Goal: Find specific page/section: Find specific page/section

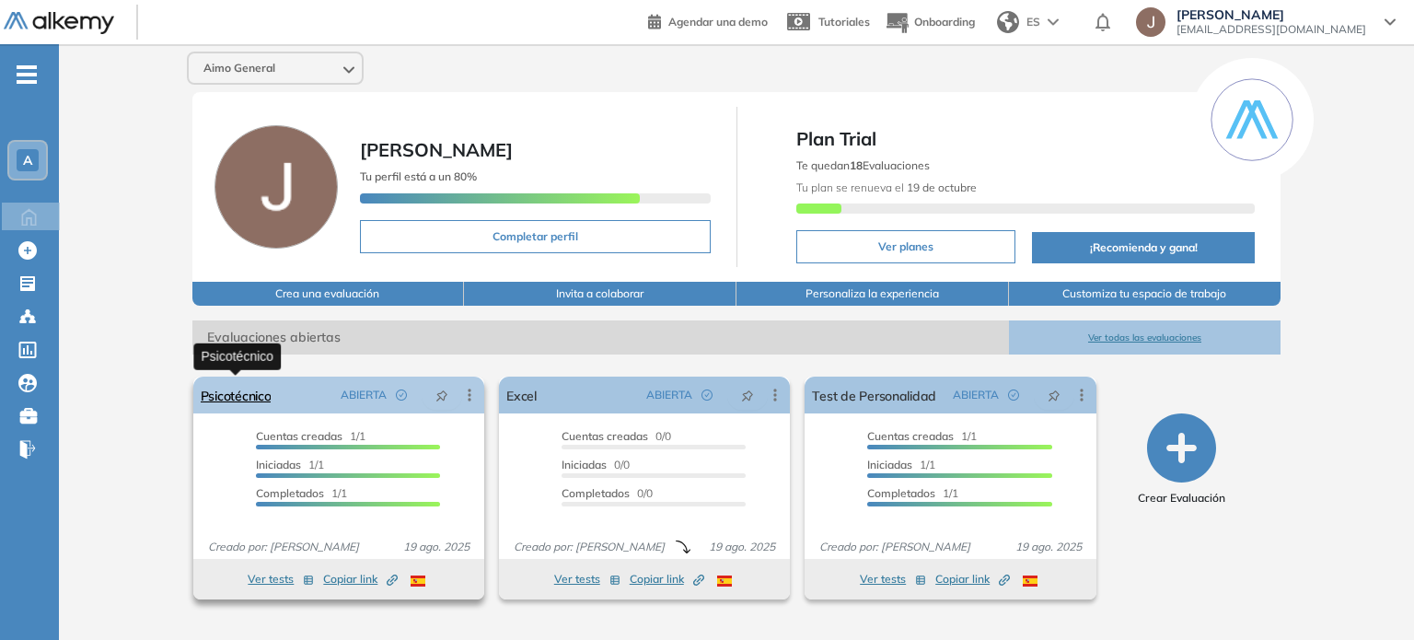
click at [244, 397] on link "Psicotécnico" at bounding box center [236, 395] width 71 height 37
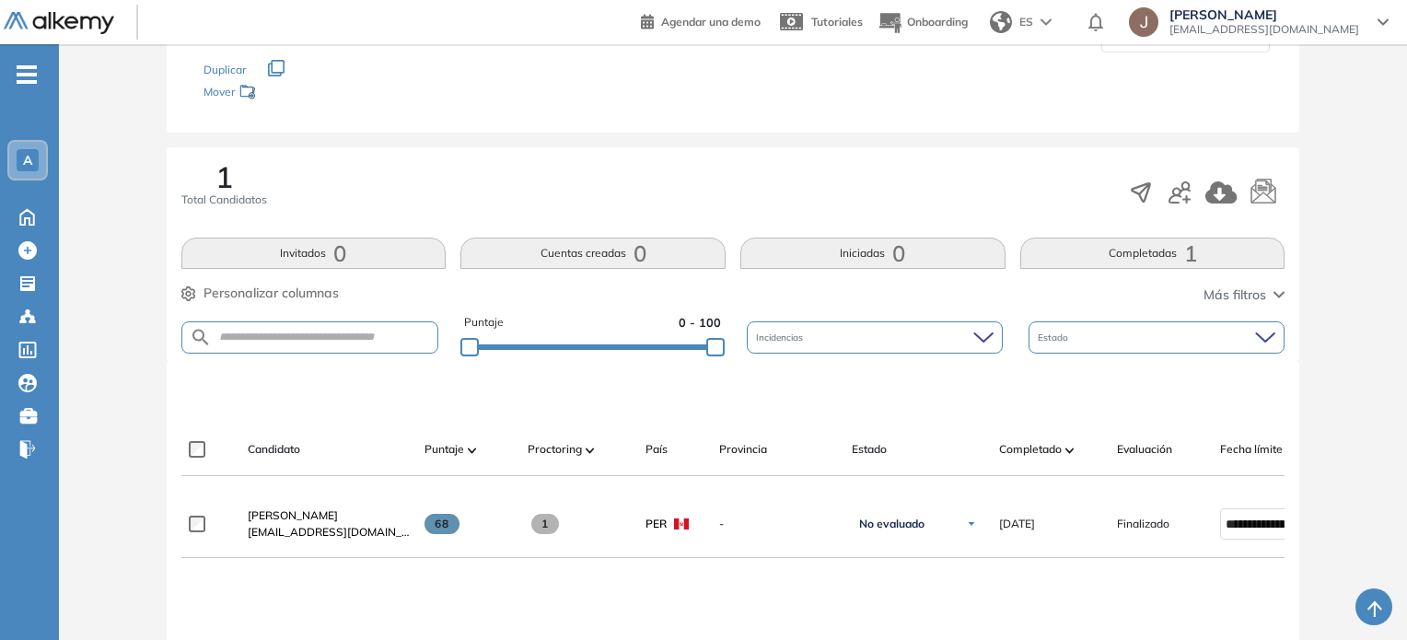
scroll to position [199, 0]
click at [1260, 337] on icon at bounding box center [1266, 339] width 18 height 8
click at [1379, 285] on div "Evaluación : Psicotécnico Abierta Ver evaluación Cerrar evaluación Dashboard Es…" at bounding box center [732, 401] width 1333 height 1039
click at [940, 335] on div "Incidencias" at bounding box center [875, 339] width 256 height 32
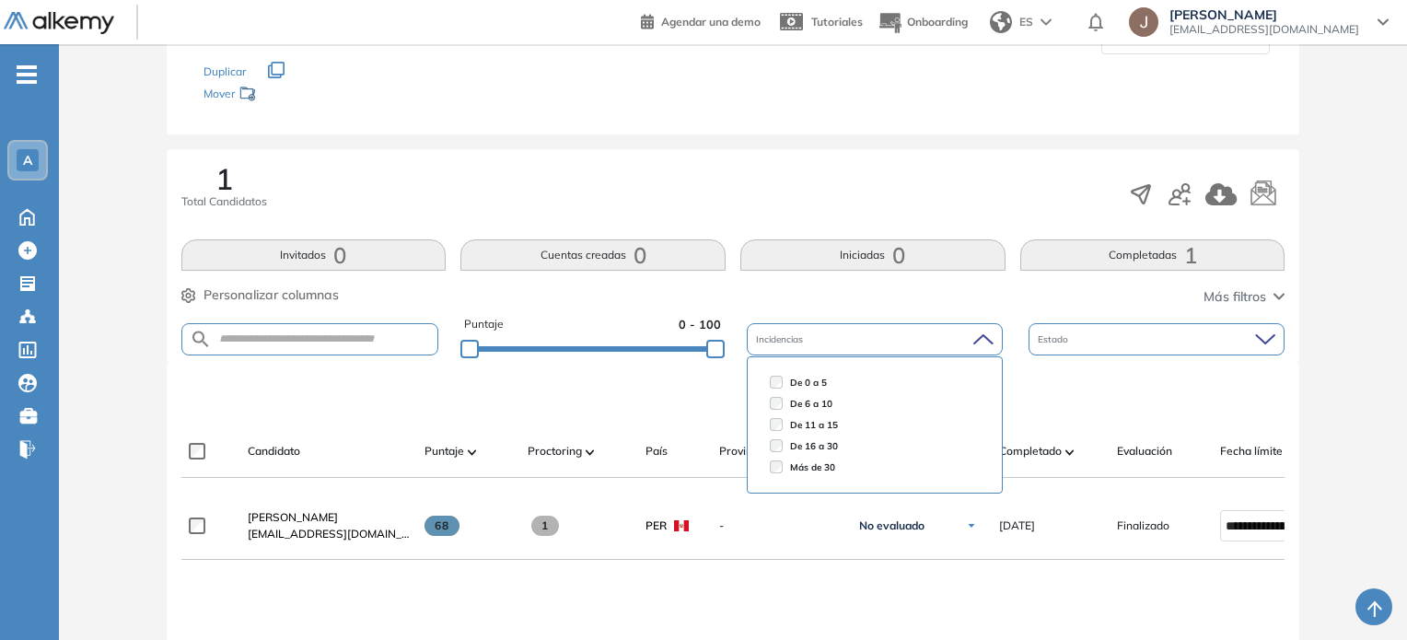
click at [940, 335] on div "Incidencias" at bounding box center [875, 339] width 256 height 32
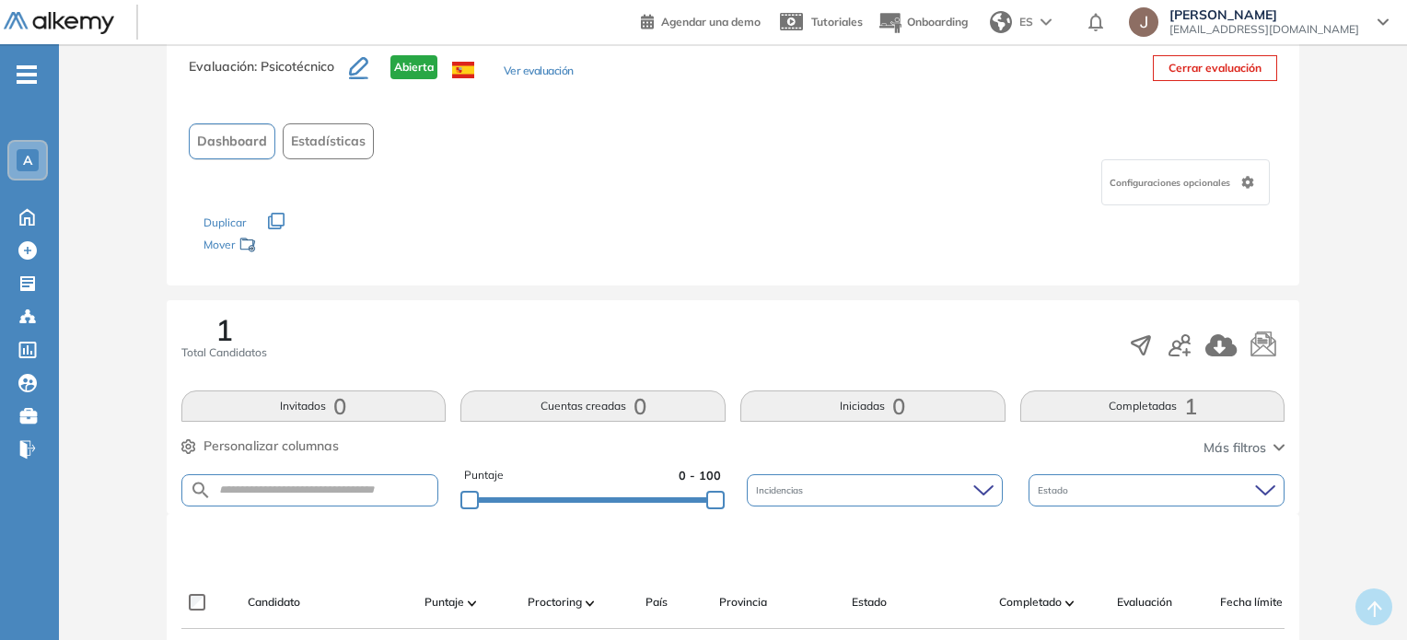
scroll to position [0, 0]
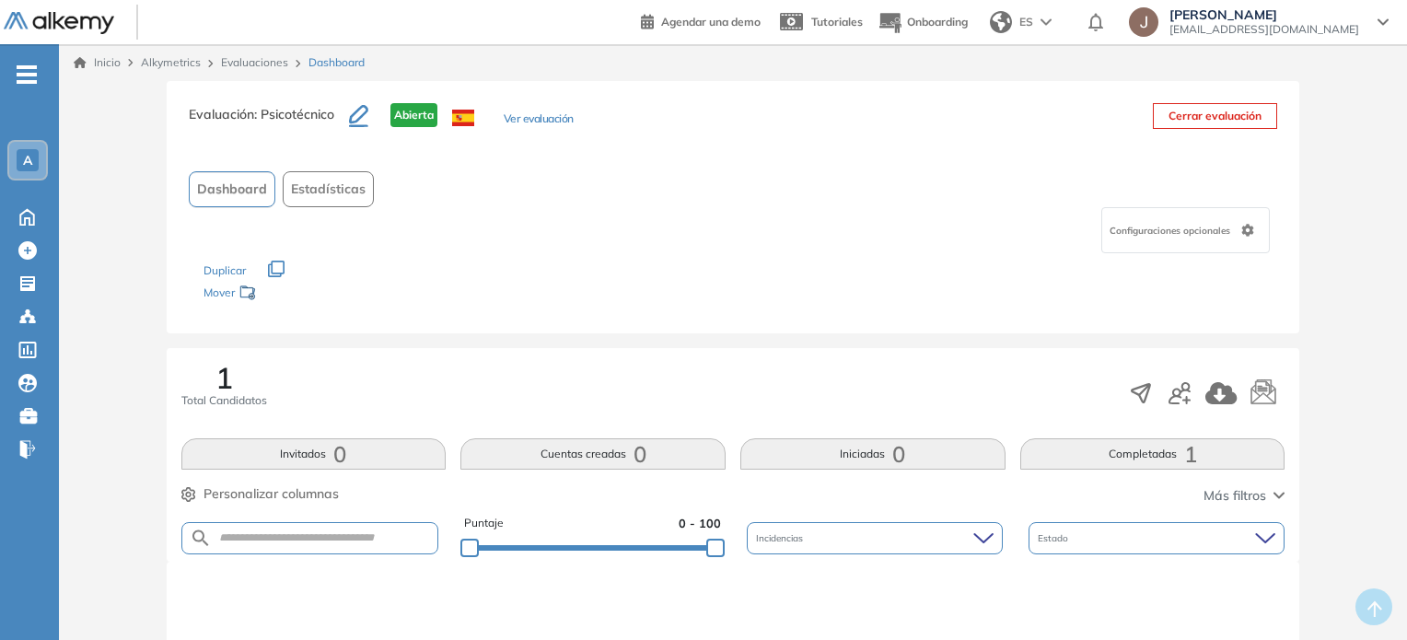
click at [26, 164] on span "A" at bounding box center [27, 160] width 9 height 15
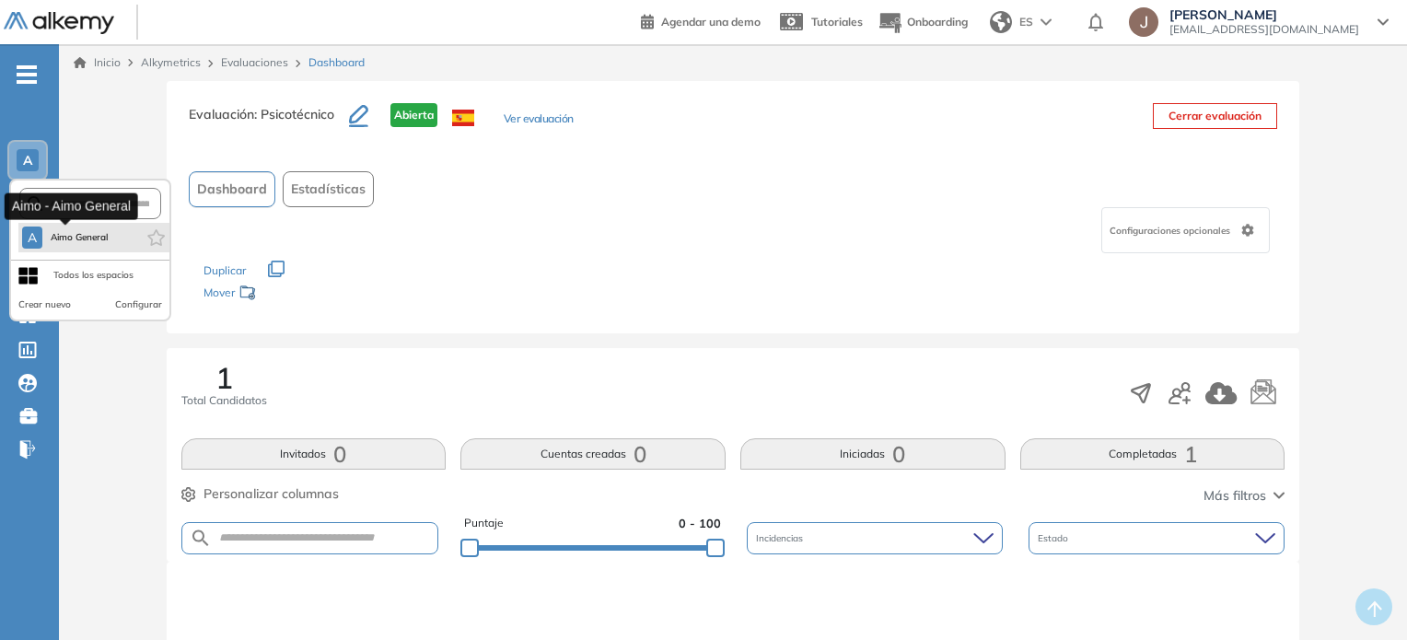
click at [63, 242] on span "Aimo General" at bounding box center [79, 237] width 59 height 15
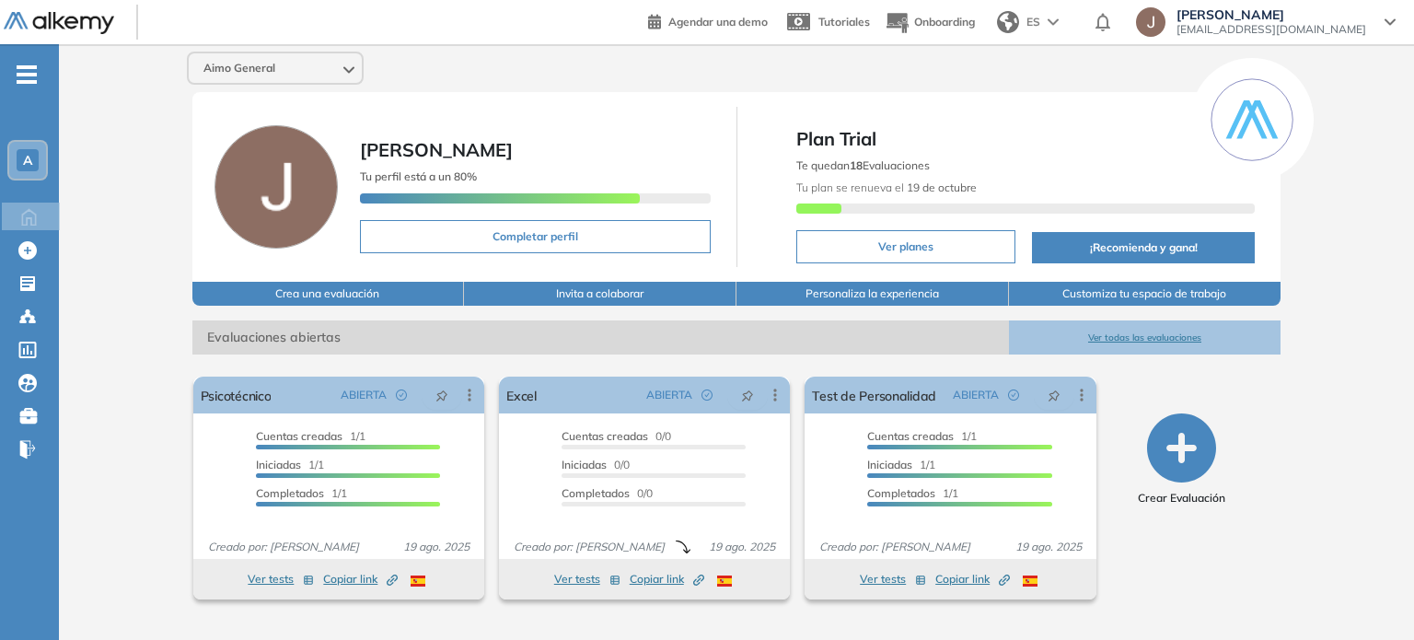
click at [912, 233] on button "Ver planes" at bounding box center [906, 246] width 220 height 33
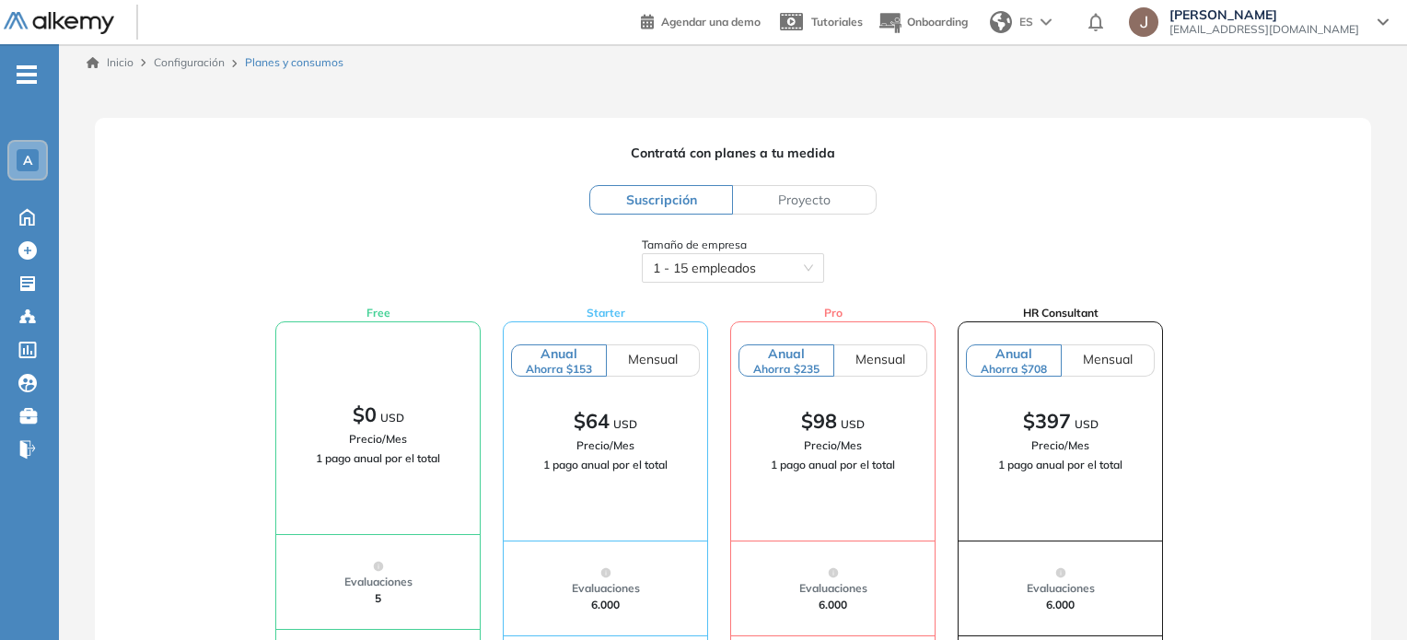
click at [23, 80] on span "-" at bounding box center [27, 72] width 20 height 15
